Goal: Find specific page/section: Find specific page/section

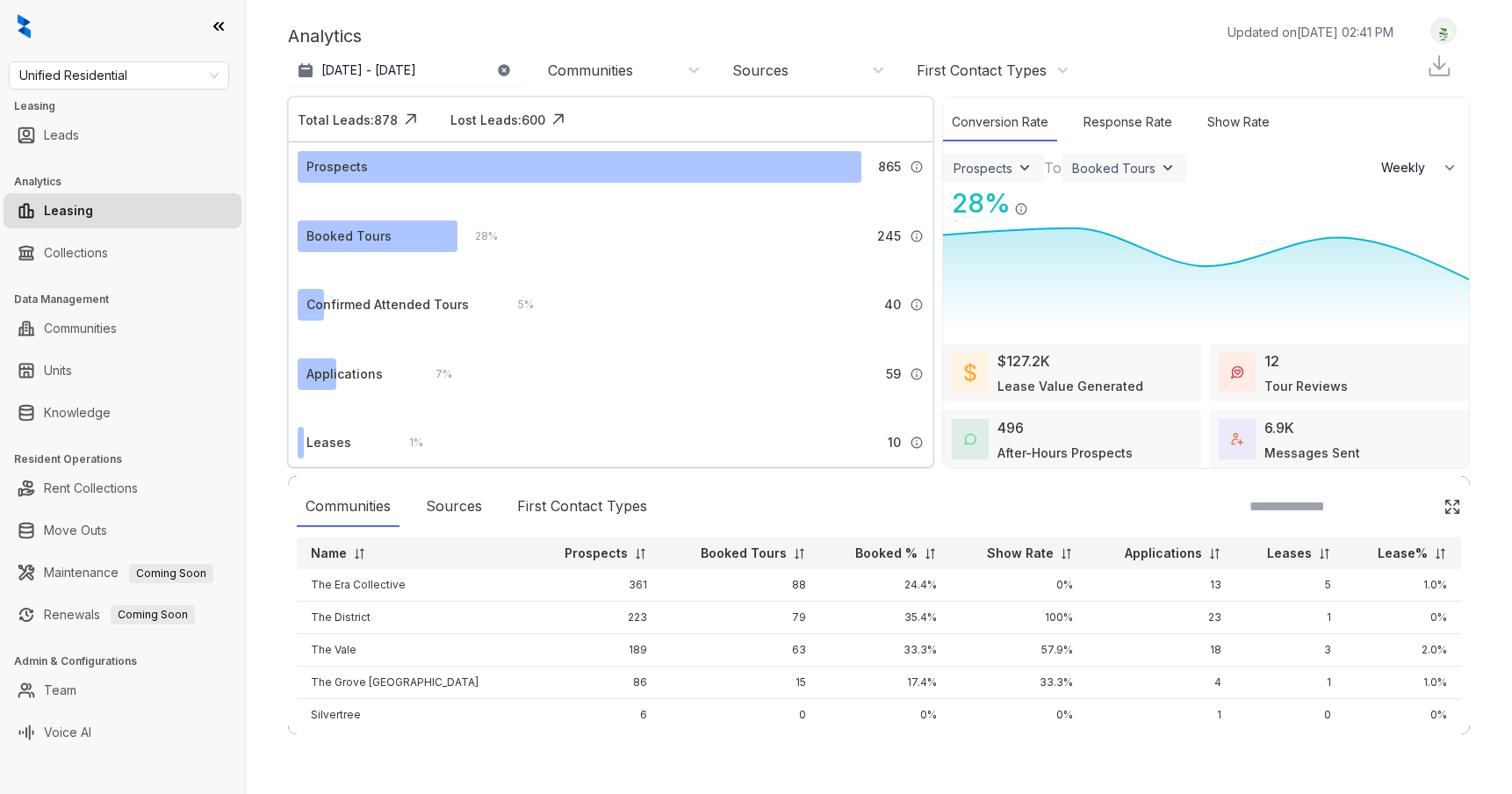
select select "******"
click at [72, 369] on link "Units" at bounding box center [57, 371] width 28 height 35
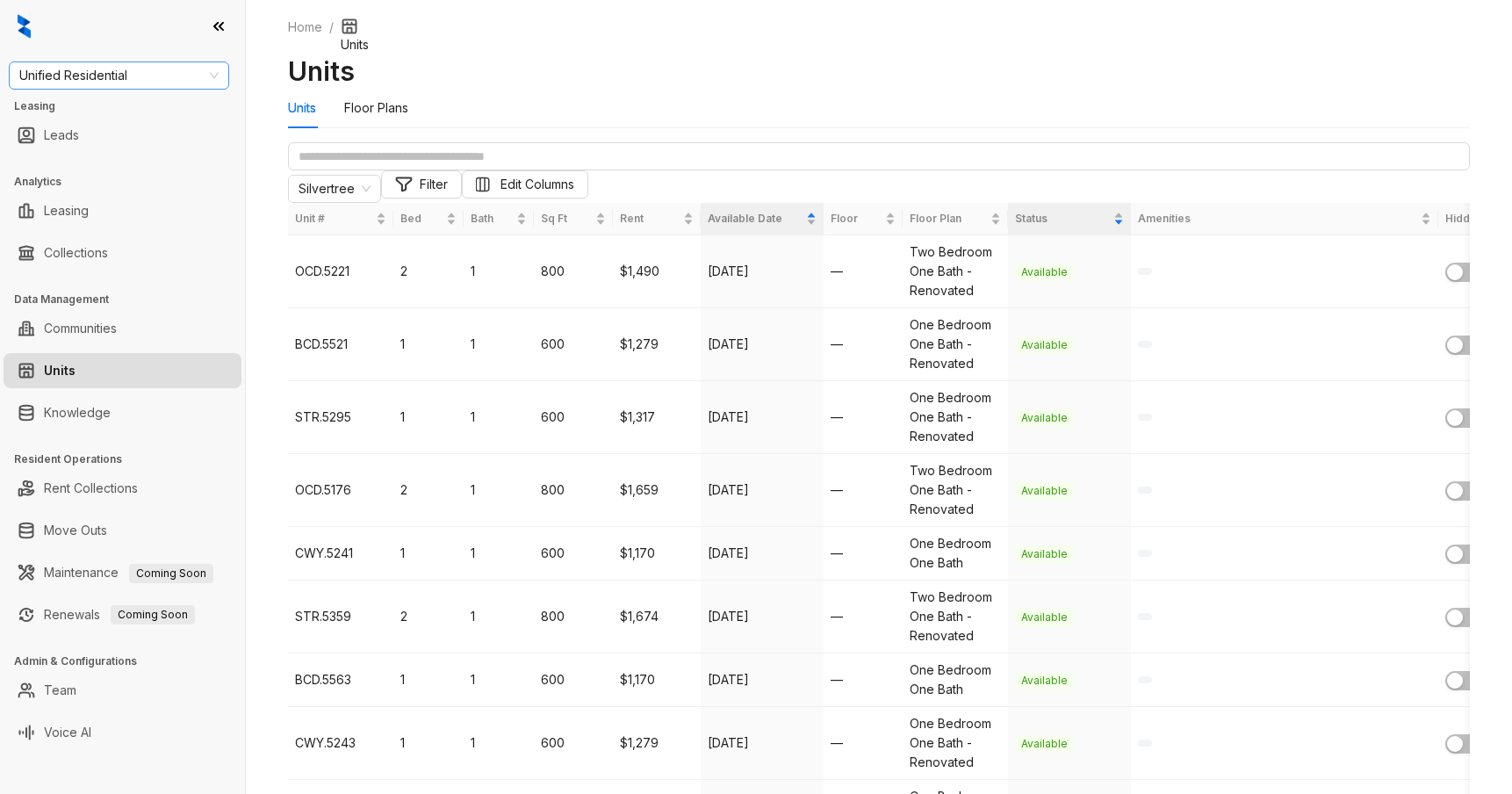
click at [172, 80] on span "Unified Residential" at bounding box center [119, 75] width 199 height 26
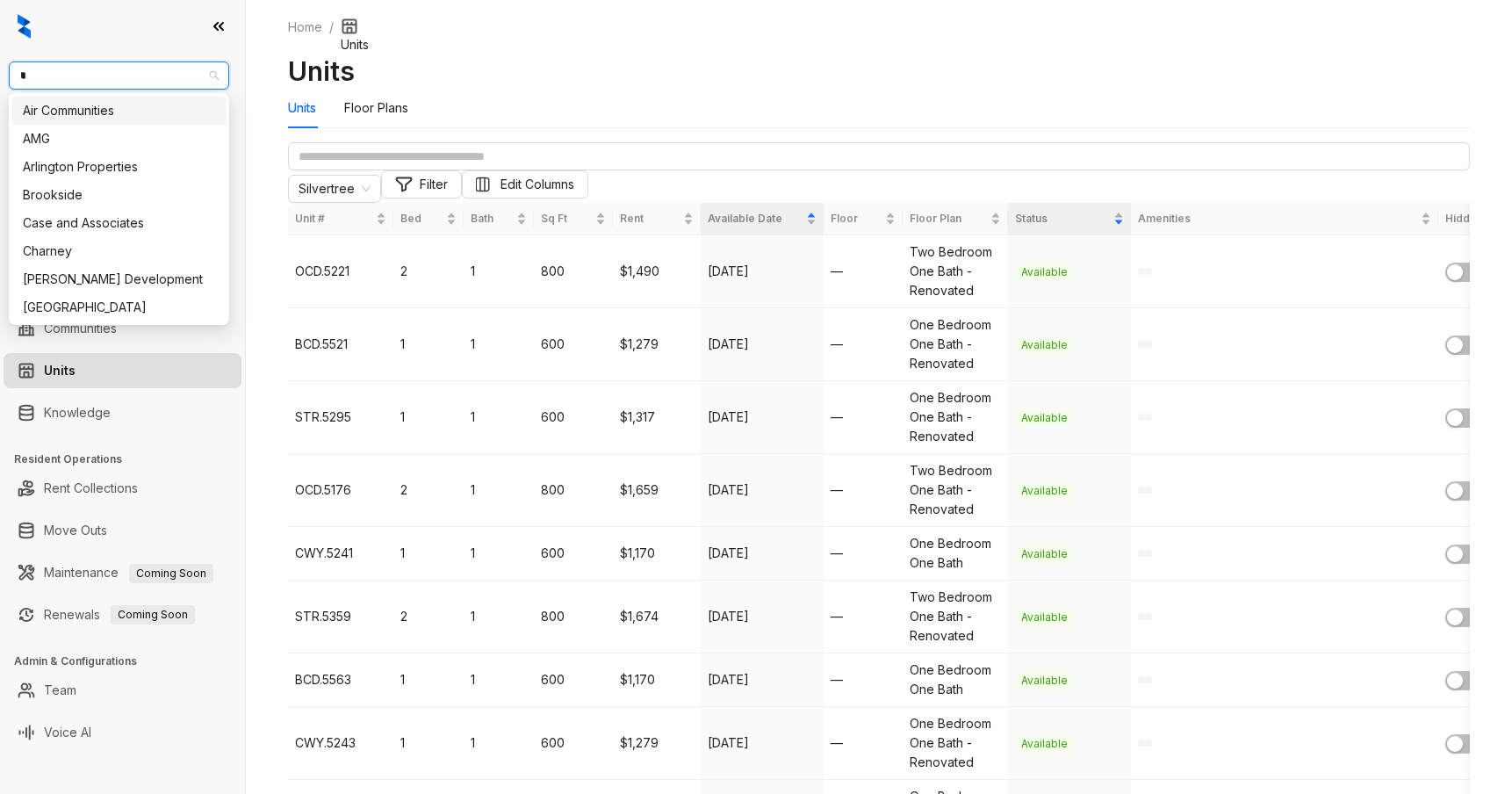
type input "**"
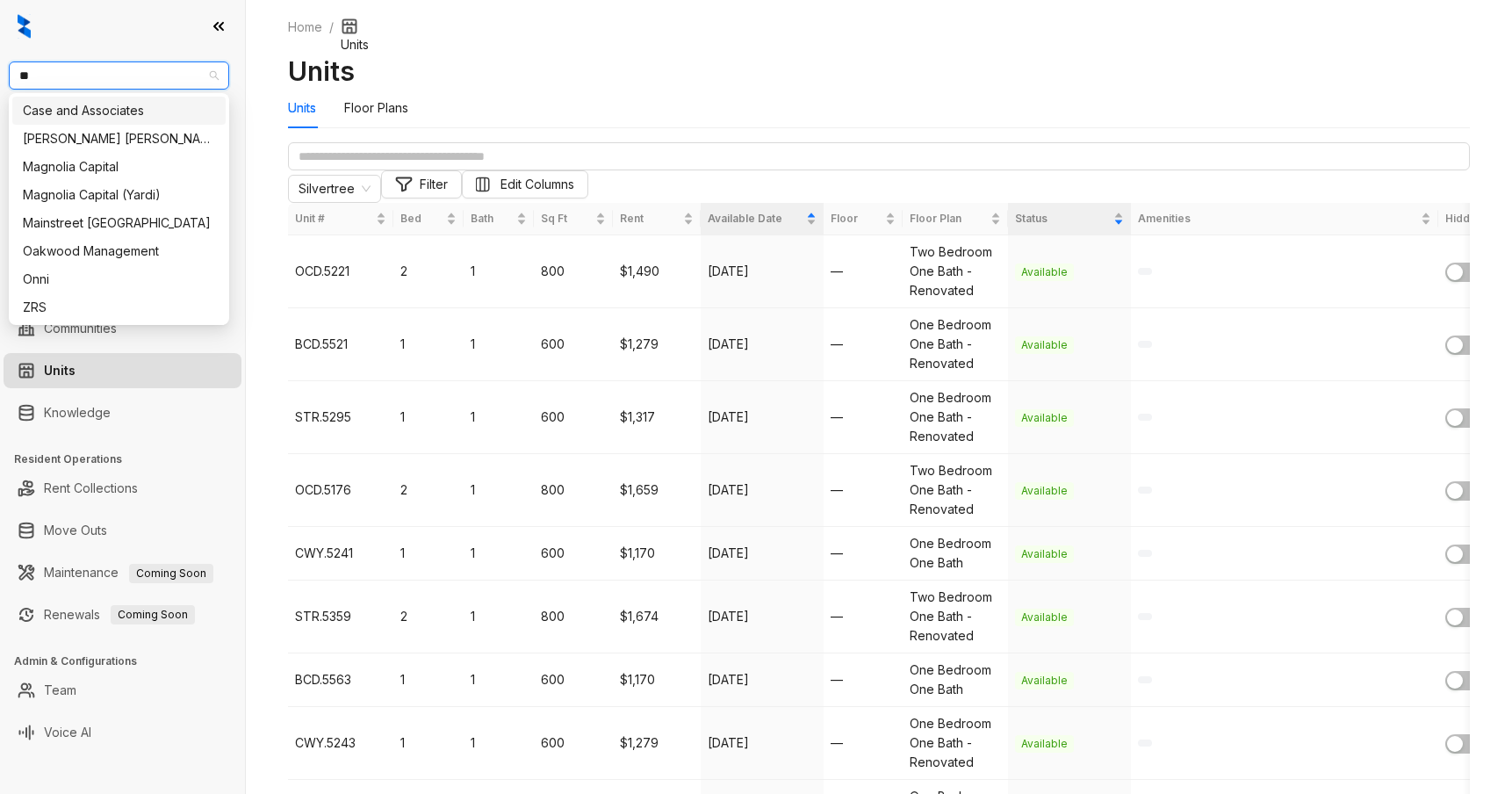
click at [151, 105] on div "Case and Associates" at bounding box center [119, 110] width 193 height 19
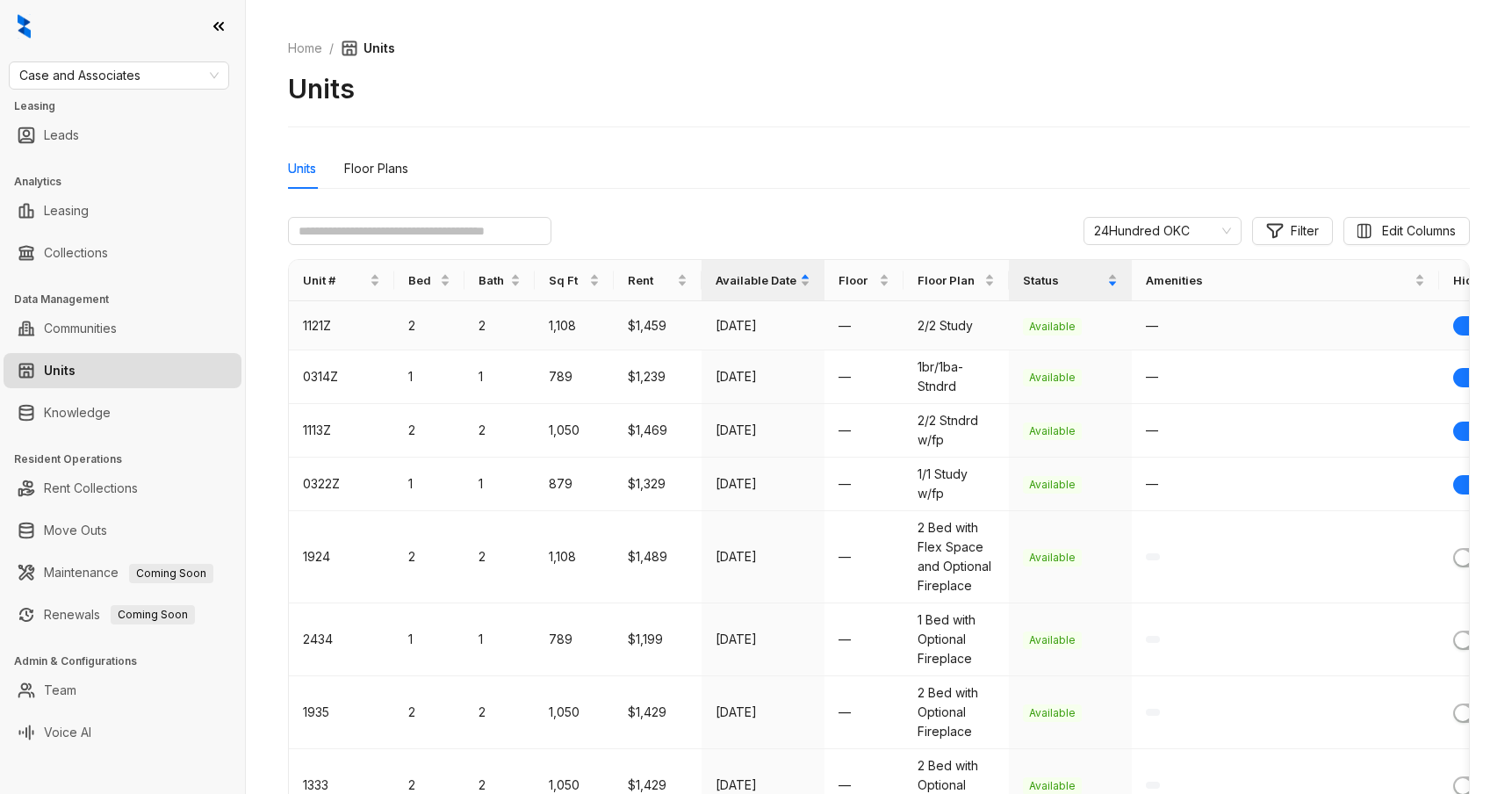
click at [433, 328] on td "2" at bounding box center [429, 326] width 70 height 49
click at [487, 326] on td "2" at bounding box center [499, 326] width 70 height 49
click at [366, 175] on div "Floor Plans" at bounding box center [376, 168] width 64 height 19
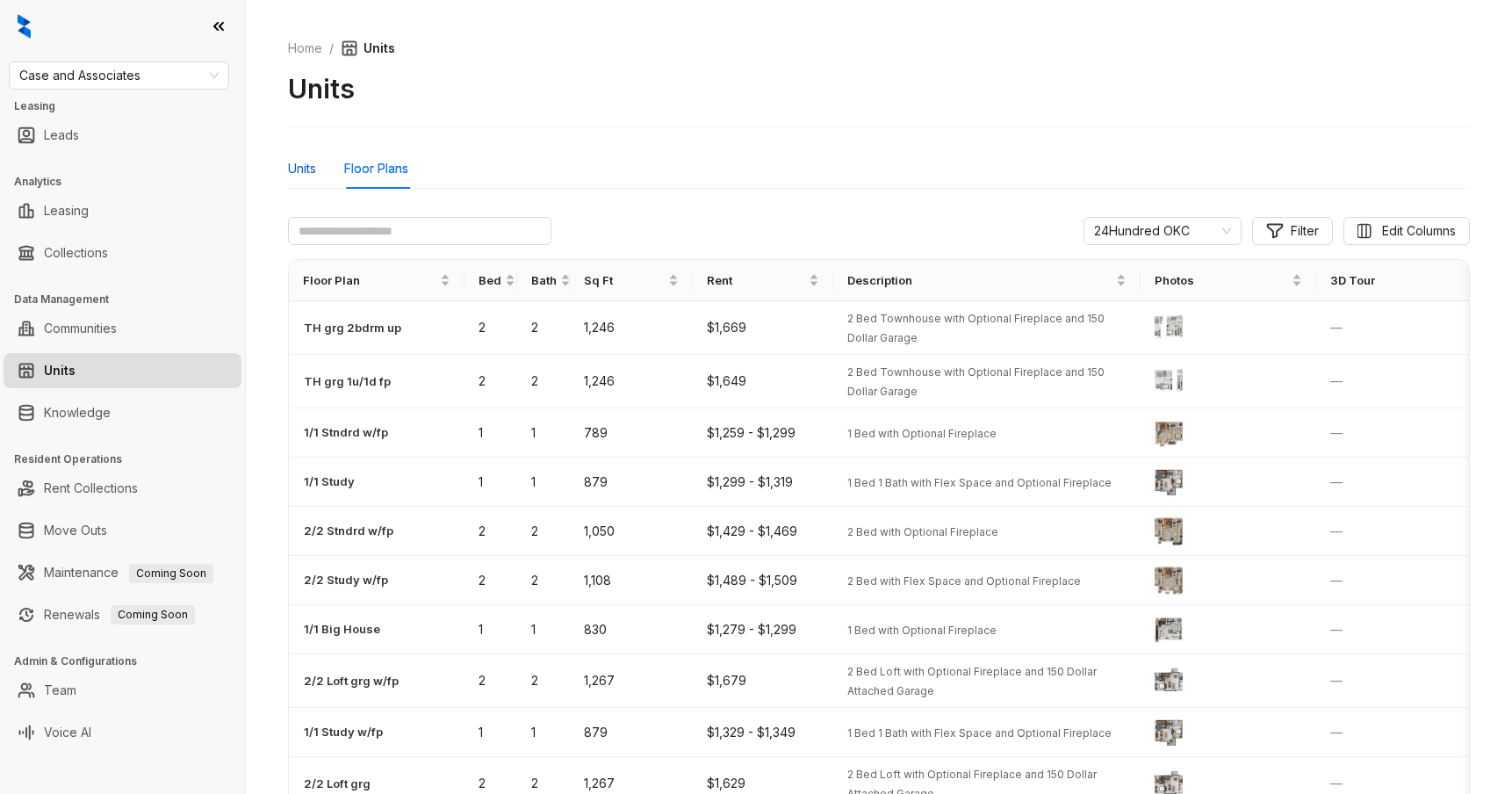
click at [308, 172] on div "Units" at bounding box center [302, 168] width 28 height 19
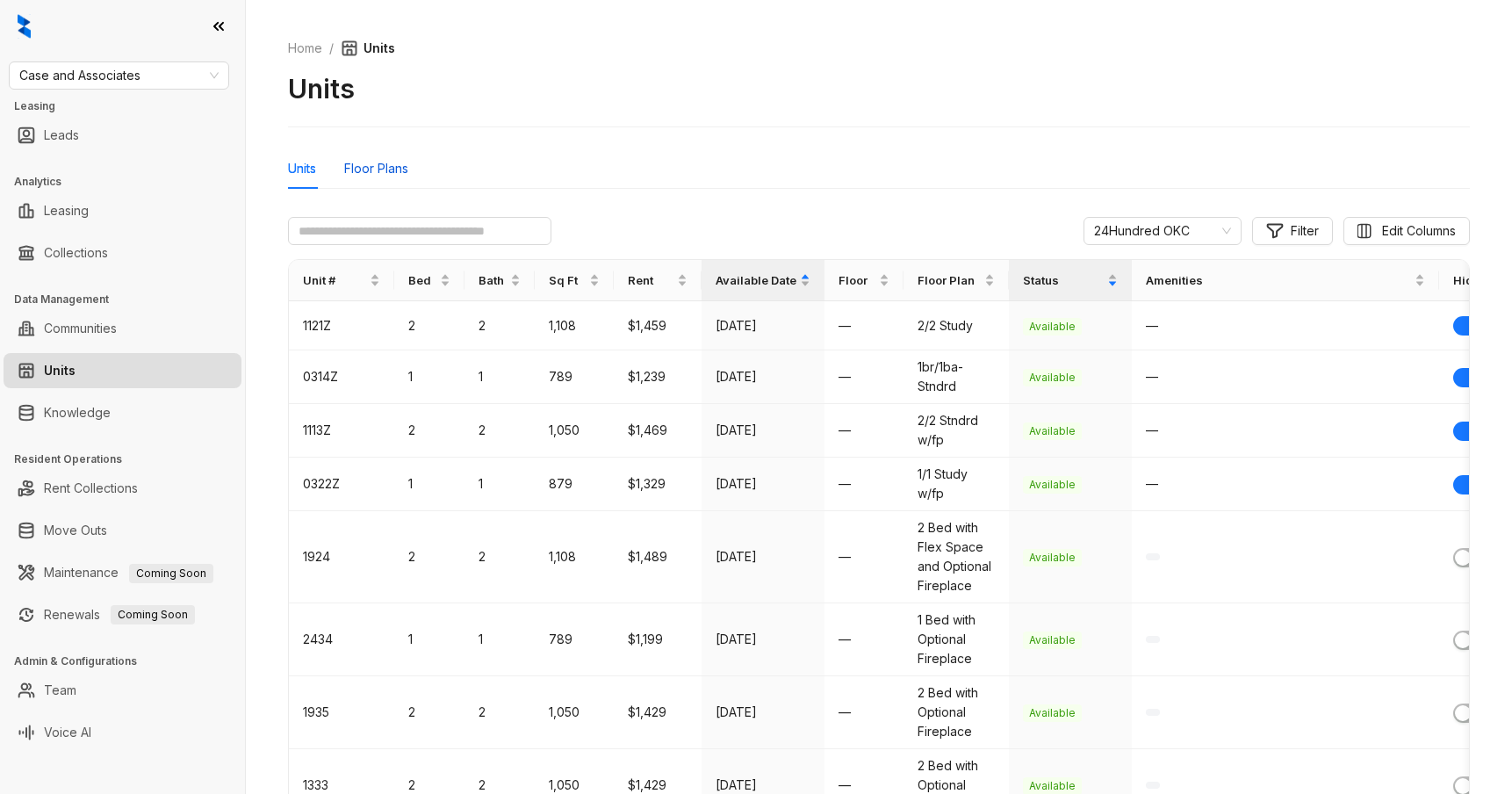
click at [359, 171] on div "Floor Plans" at bounding box center [376, 168] width 64 height 19
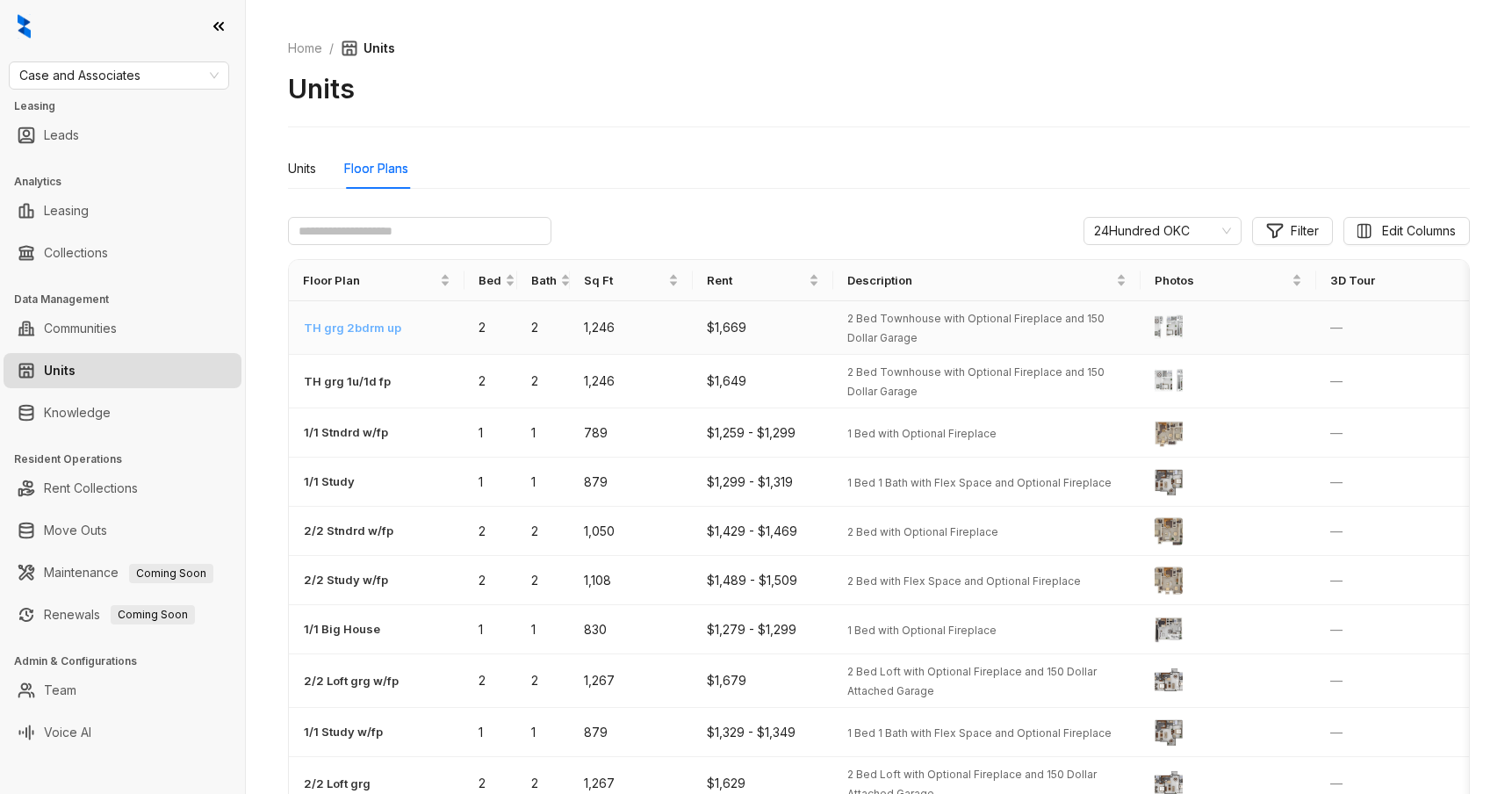
click at [392, 331] on span "TH grg 2bdrm up" at bounding box center [352, 327] width 98 height 17
click at [320, 151] on div "Units Floor Plans" at bounding box center [349, 169] width 120 height 40
click at [316, 162] on div "Units" at bounding box center [302, 168] width 28 height 19
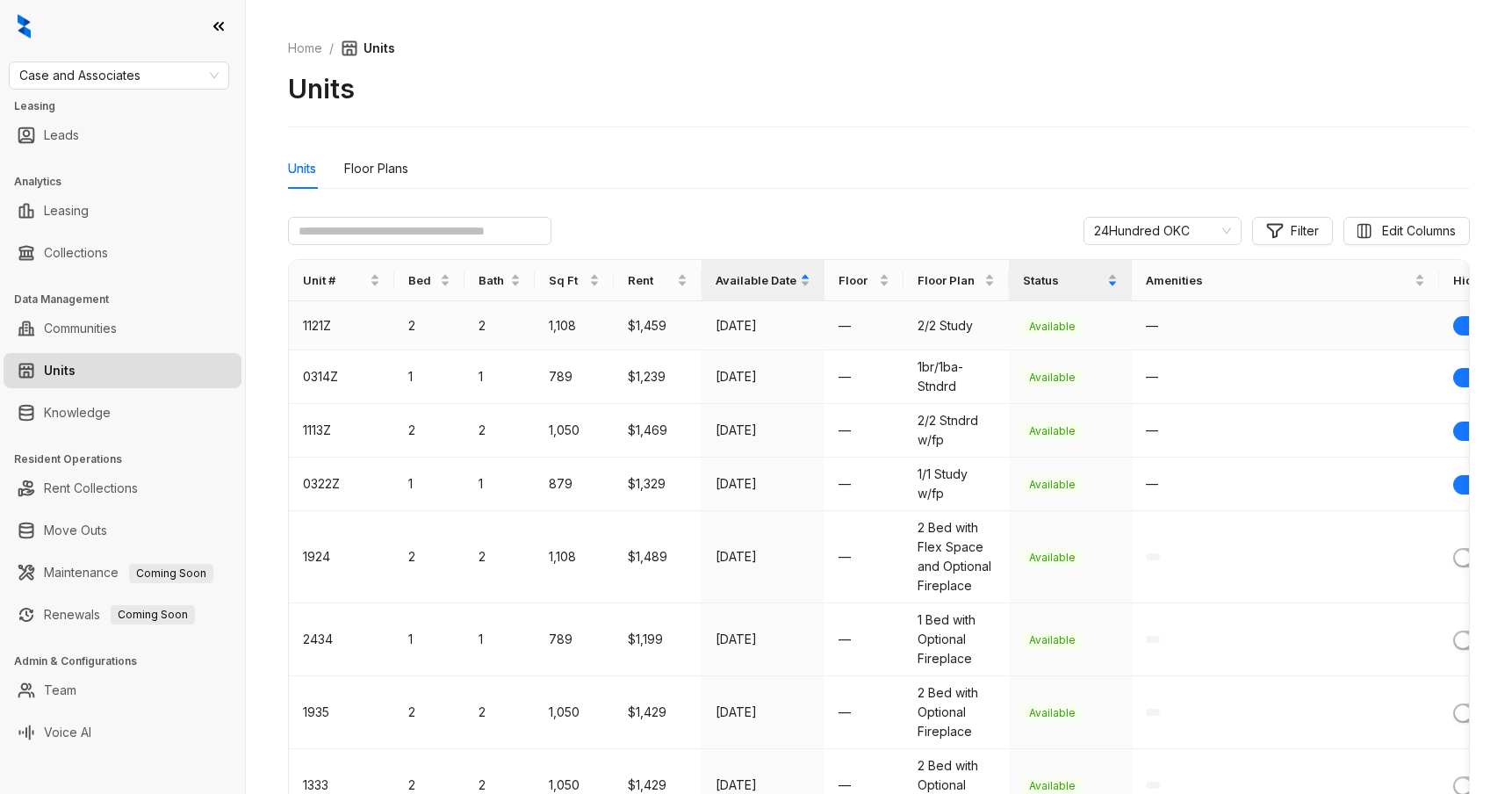
click at [433, 330] on td "2" at bounding box center [429, 326] width 70 height 49
